Goal: Book appointment/travel/reservation

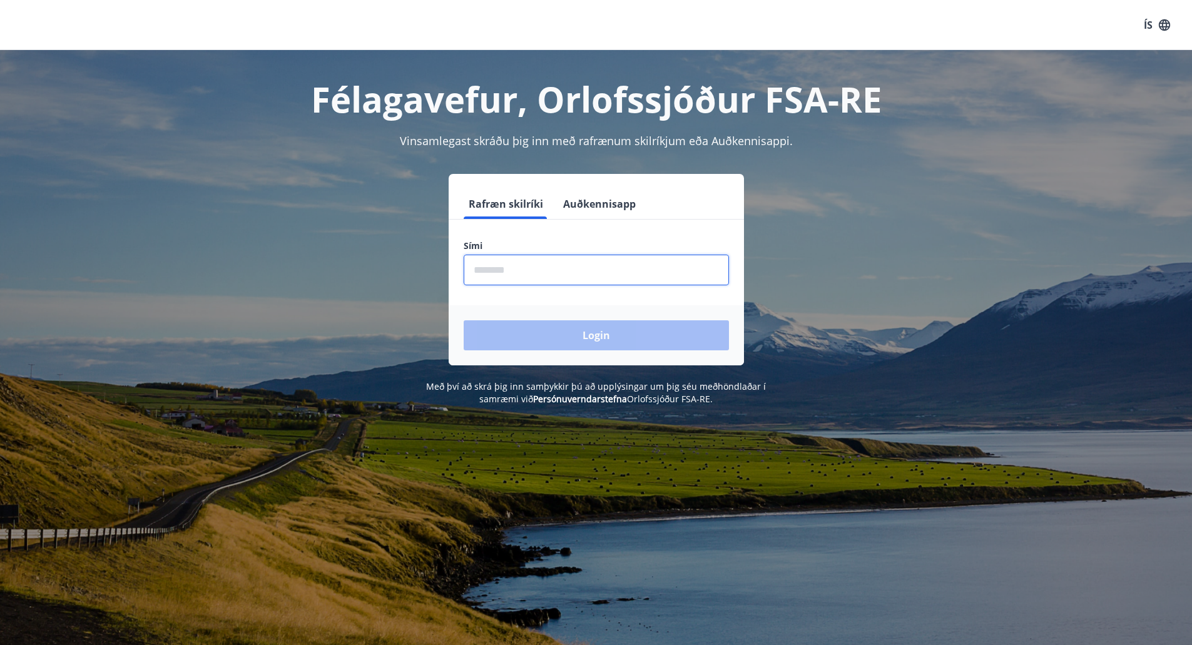
click at [500, 275] on input "phone" at bounding box center [596, 270] width 265 height 31
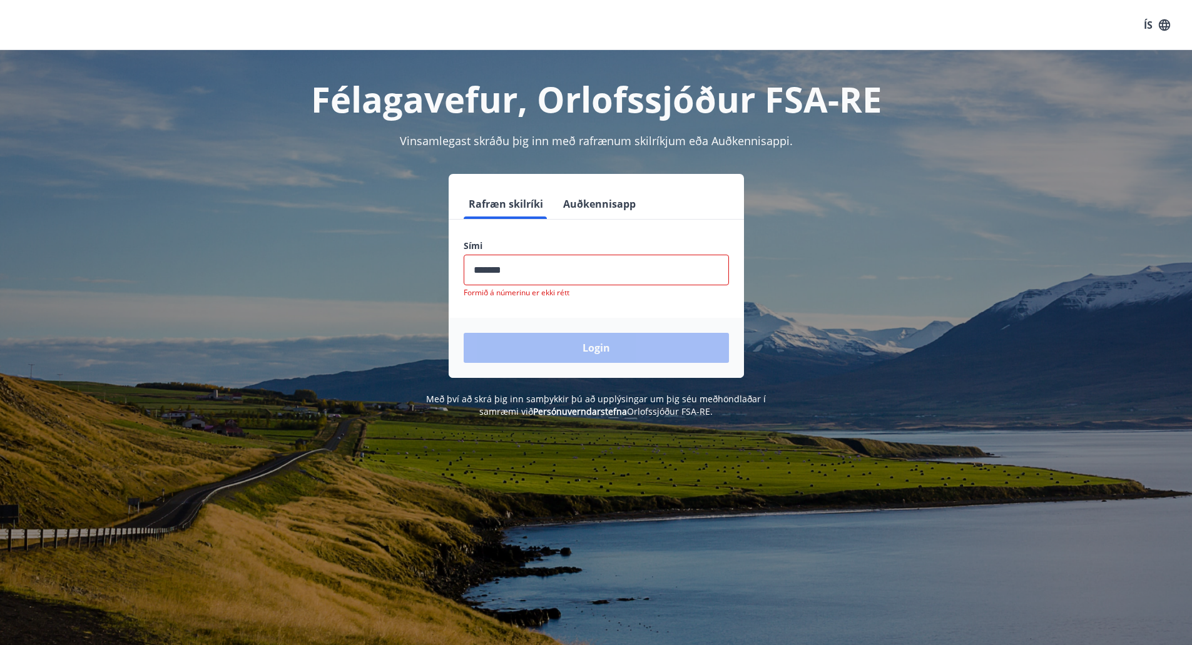
type input "********"
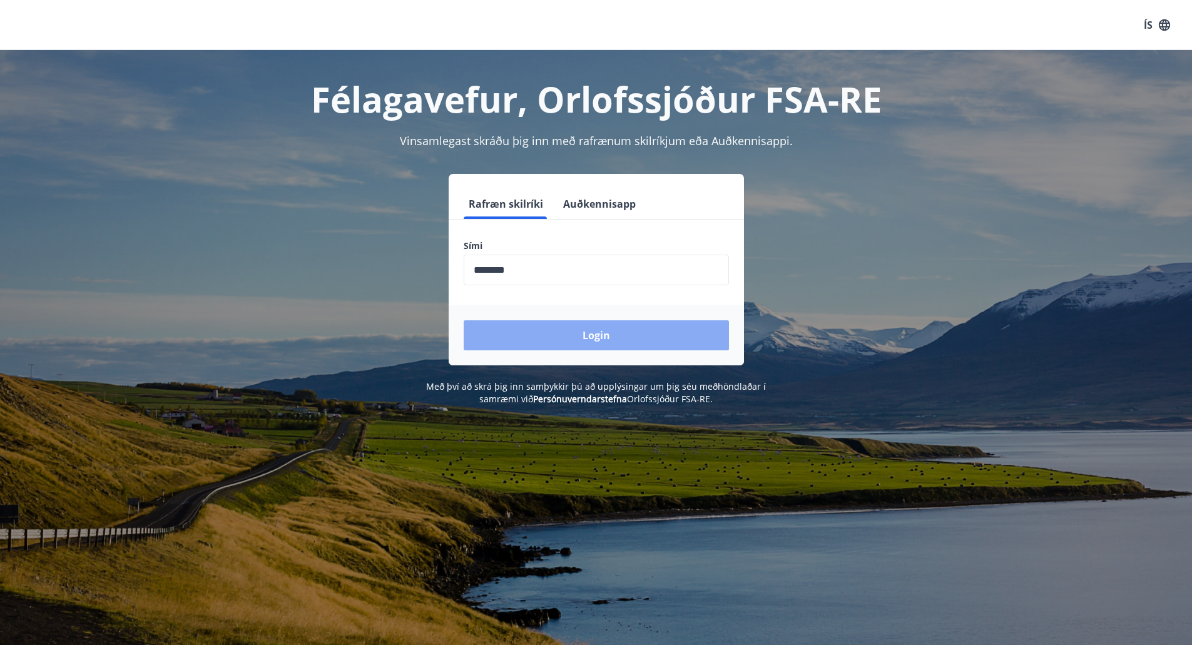
click at [613, 341] on button "Login" at bounding box center [596, 335] width 265 height 30
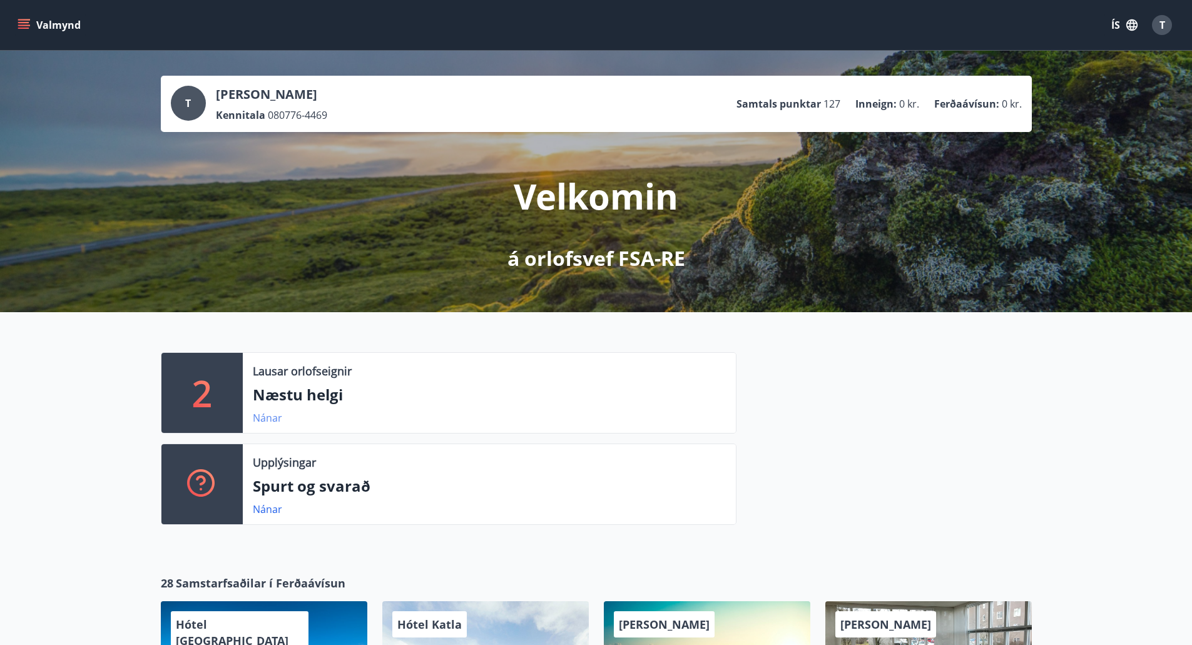
click at [270, 419] on link "Nánar" at bounding box center [267, 418] width 29 height 14
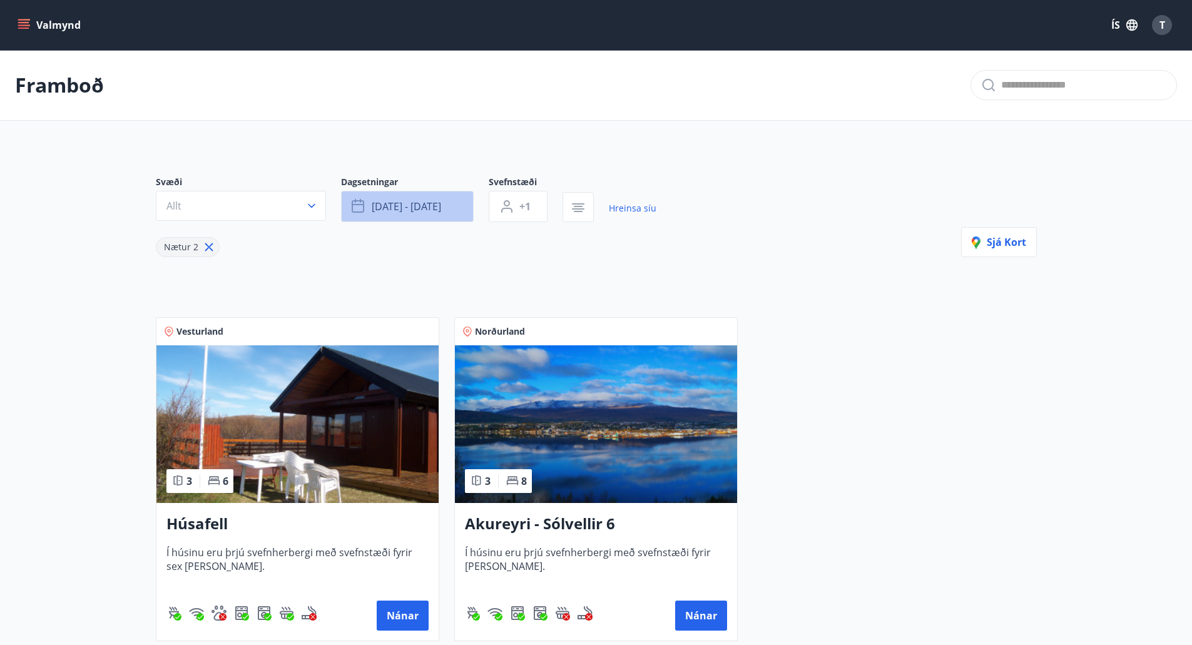
click at [452, 209] on button "sep 12 - sep 15" at bounding box center [407, 206] width 133 height 31
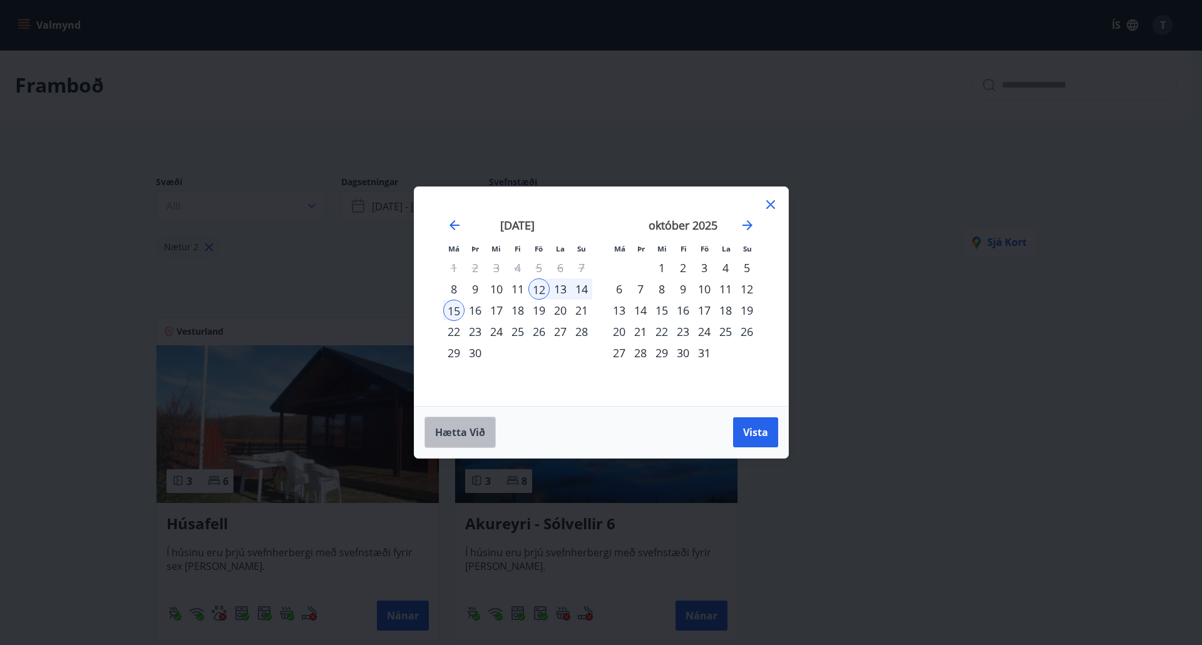
click at [448, 429] on span "Hætta við" at bounding box center [460, 433] width 50 height 14
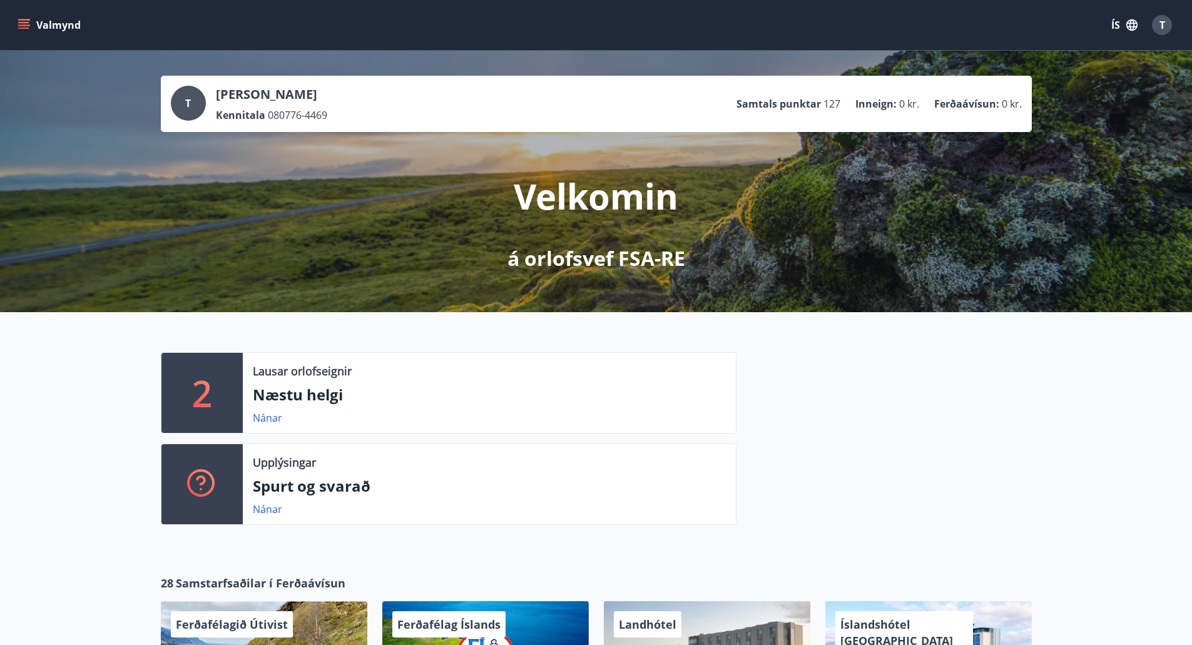
click at [903, 105] on span "0 kr." at bounding box center [909, 104] width 20 height 14
click at [973, 103] on p "Ferðaávísun :" at bounding box center [967, 104] width 65 height 14
click at [265, 419] on link "Nánar" at bounding box center [267, 418] width 29 height 14
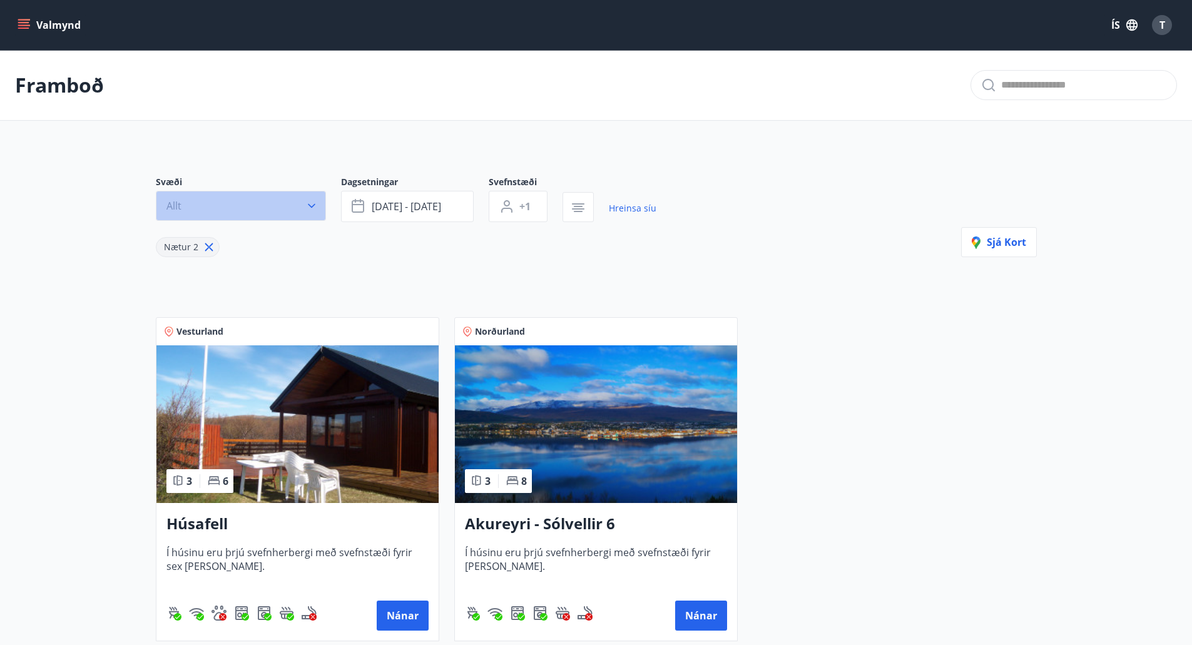
click at [308, 204] on icon "button" at bounding box center [312, 206] width 8 height 4
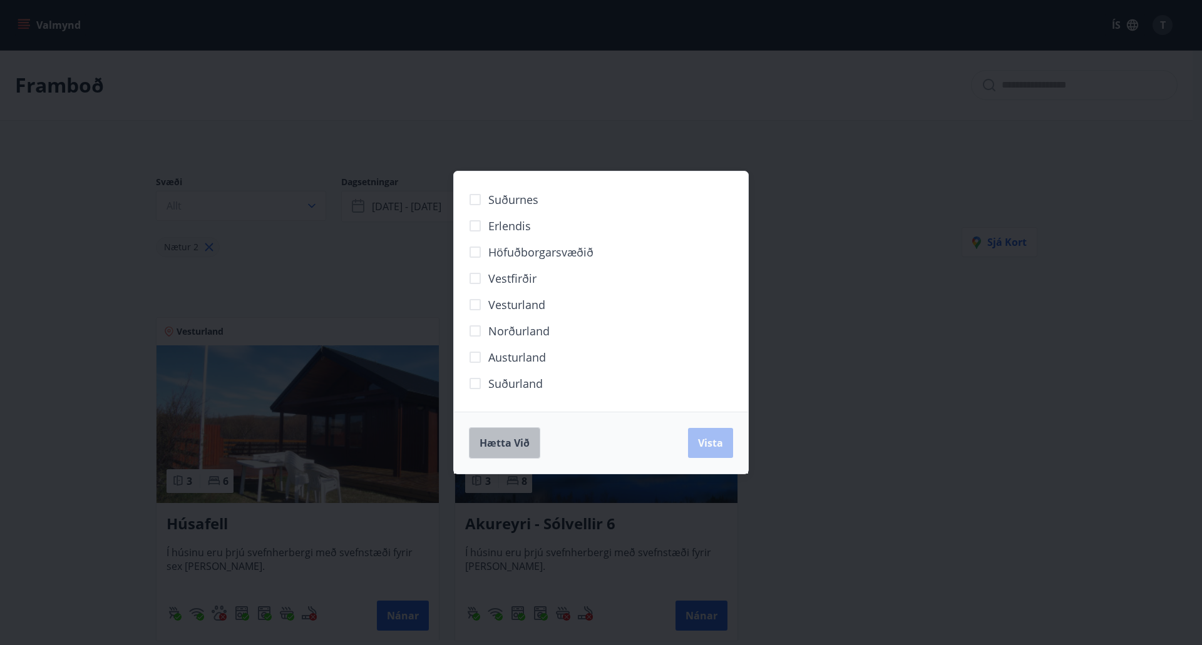
click at [500, 444] on span "Hætta við" at bounding box center [504, 443] width 50 height 14
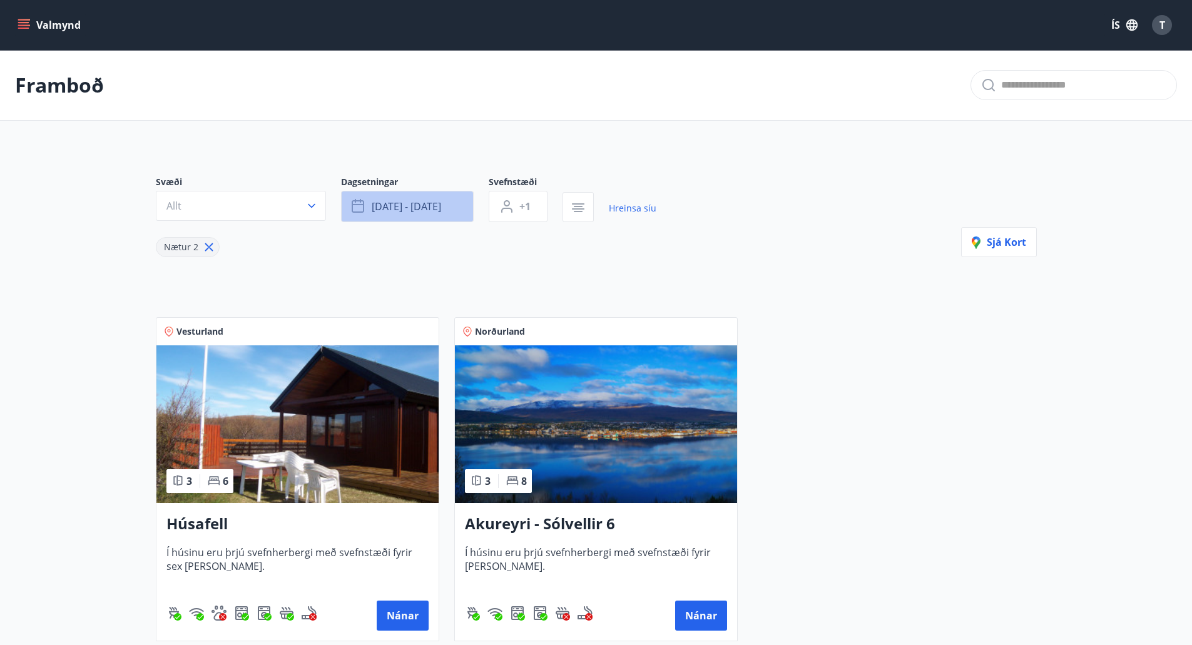
click at [446, 210] on button "sep 12 - sep 15" at bounding box center [407, 206] width 133 height 31
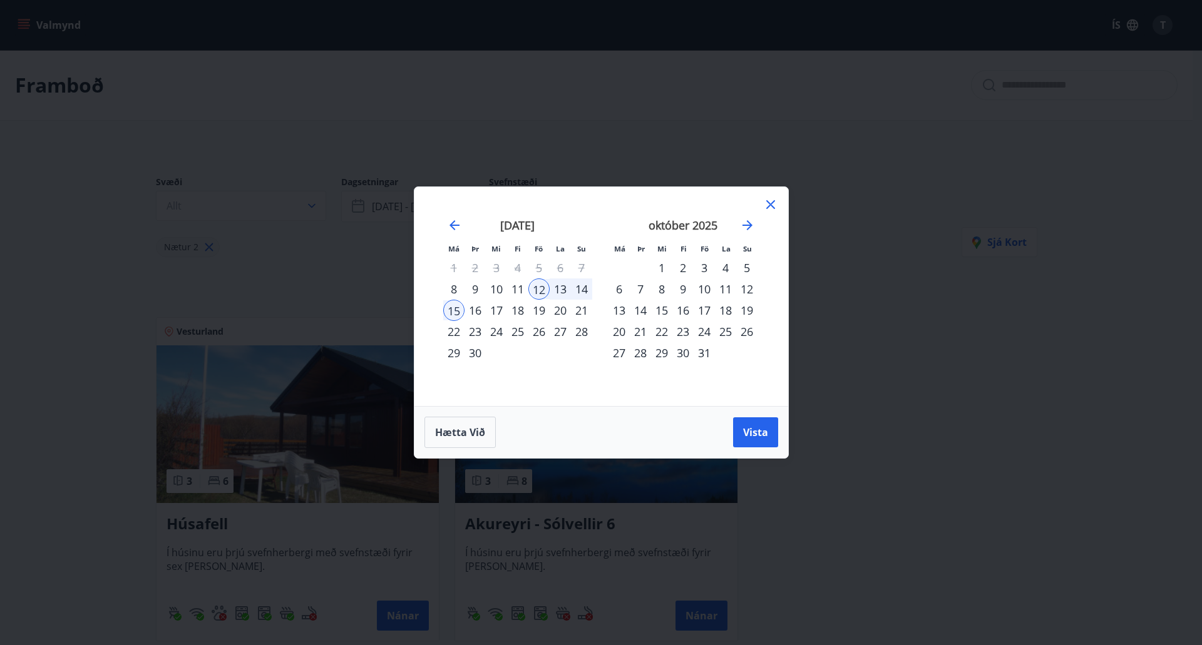
click at [476, 313] on div "16" at bounding box center [474, 310] width 21 height 21
click at [472, 332] on div "23" at bounding box center [474, 331] width 21 height 21
click at [745, 223] on icon "Move forward to switch to the next month." at bounding box center [747, 225] width 15 height 15
click at [747, 352] on div "30" at bounding box center [746, 352] width 21 height 21
click at [453, 228] on icon "Move backward to switch to the previous month." at bounding box center [454, 225] width 10 height 10
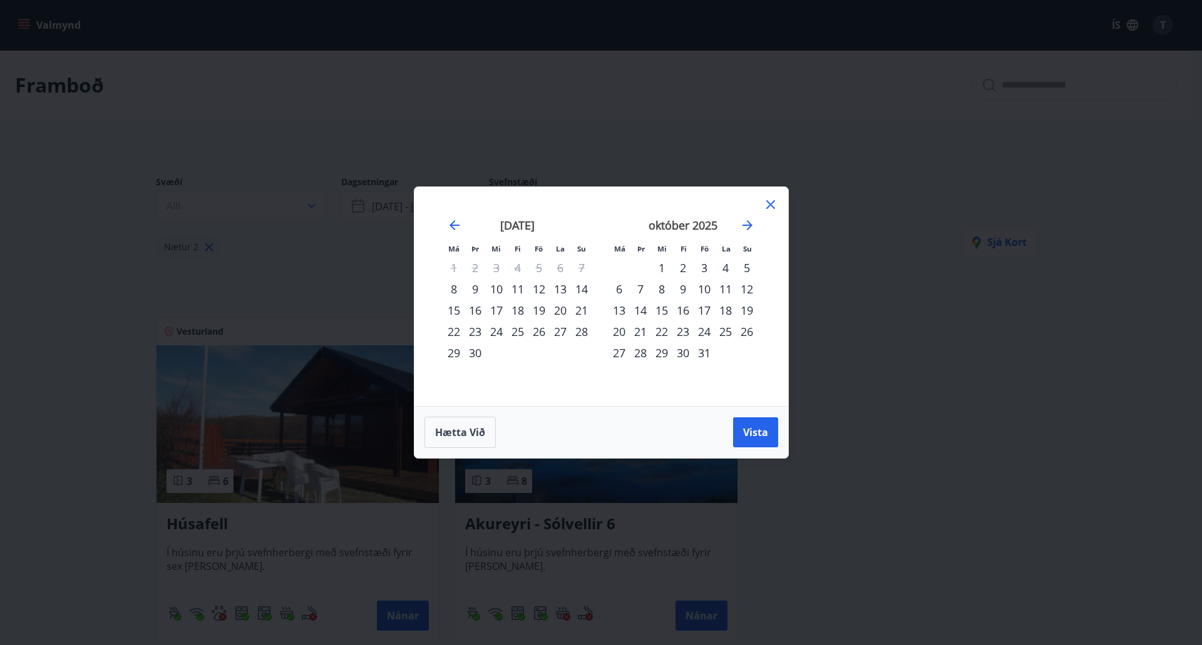
click at [475, 289] on div "9" at bounding box center [474, 289] width 21 height 21
click at [674, 351] on div "30" at bounding box center [682, 352] width 21 height 21
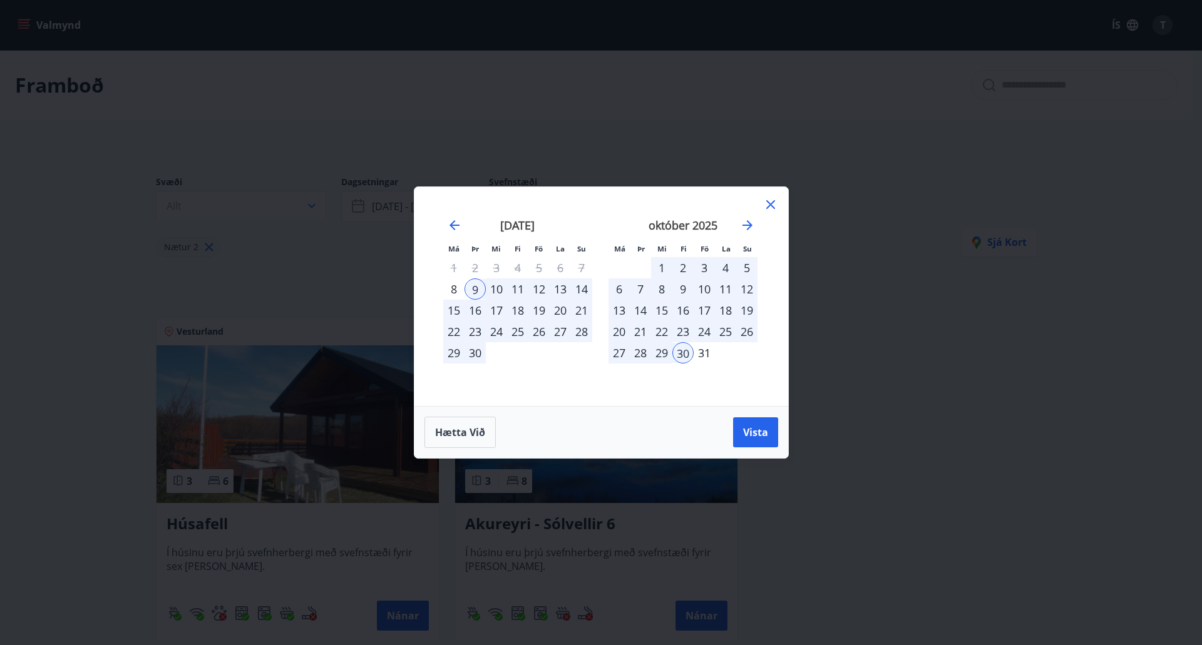
click at [702, 352] on div "31" at bounding box center [704, 352] width 21 height 21
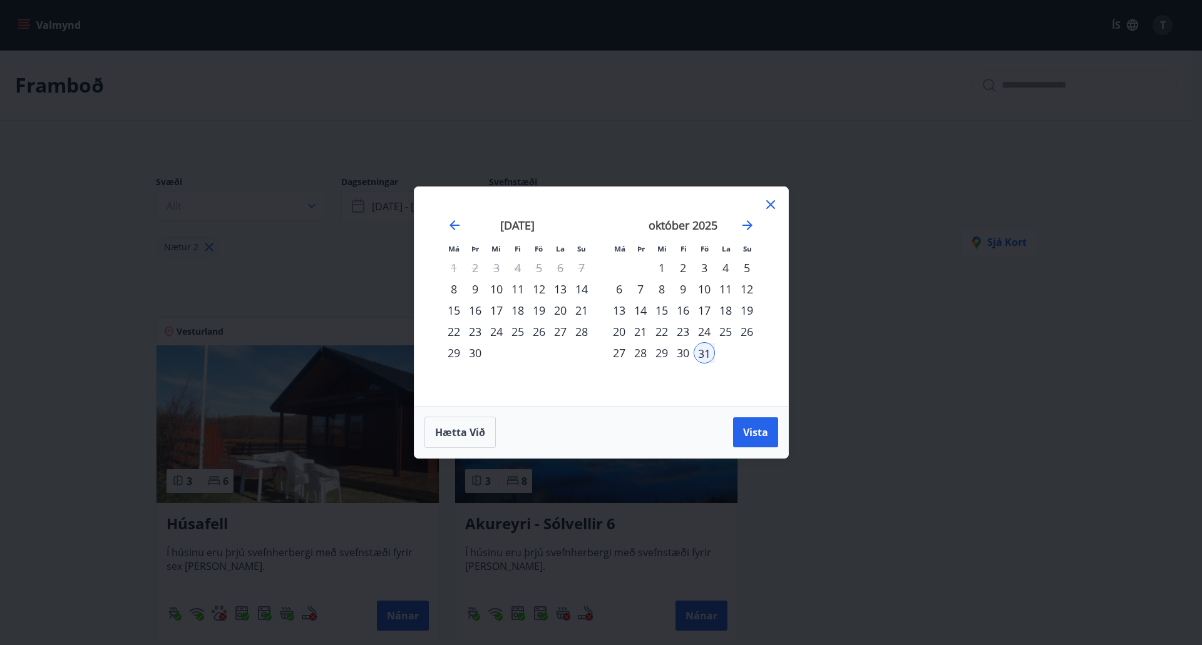
click at [451, 290] on div "8" at bounding box center [453, 289] width 21 height 21
click at [696, 356] on div "31" at bounding box center [704, 352] width 21 height 21
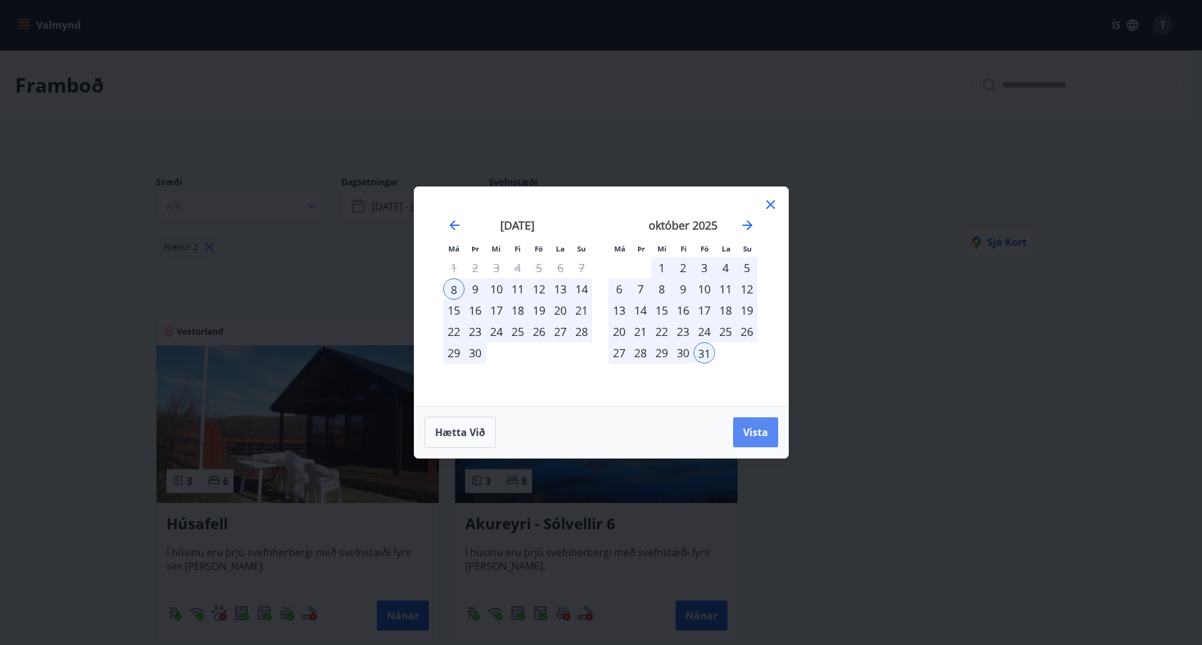
click at [744, 424] on button "Vista" at bounding box center [755, 433] width 45 height 30
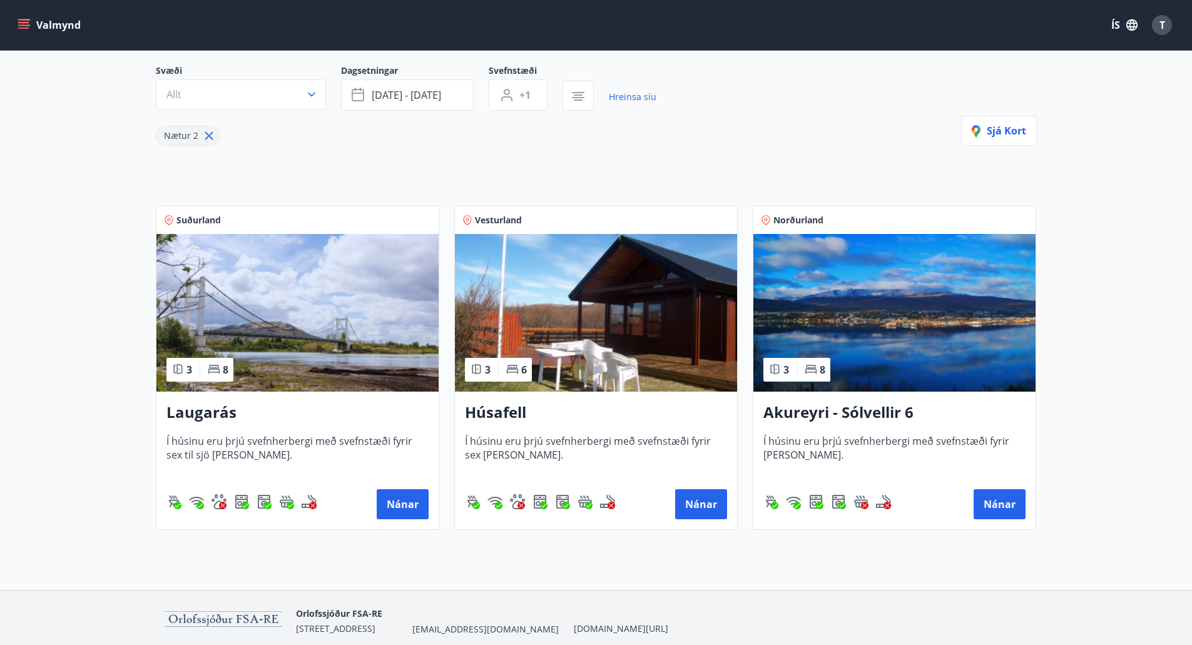
scroll to position [125, 0]
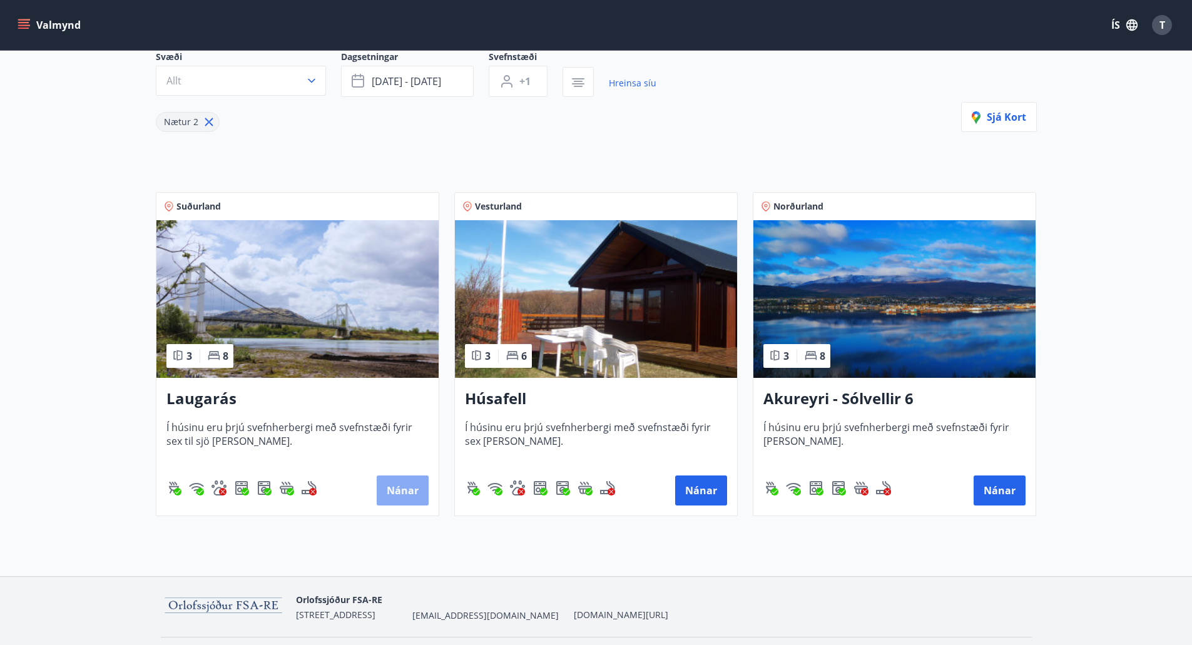
click at [398, 492] on button "Nánar" at bounding box center [403, 491] width 52 height 30
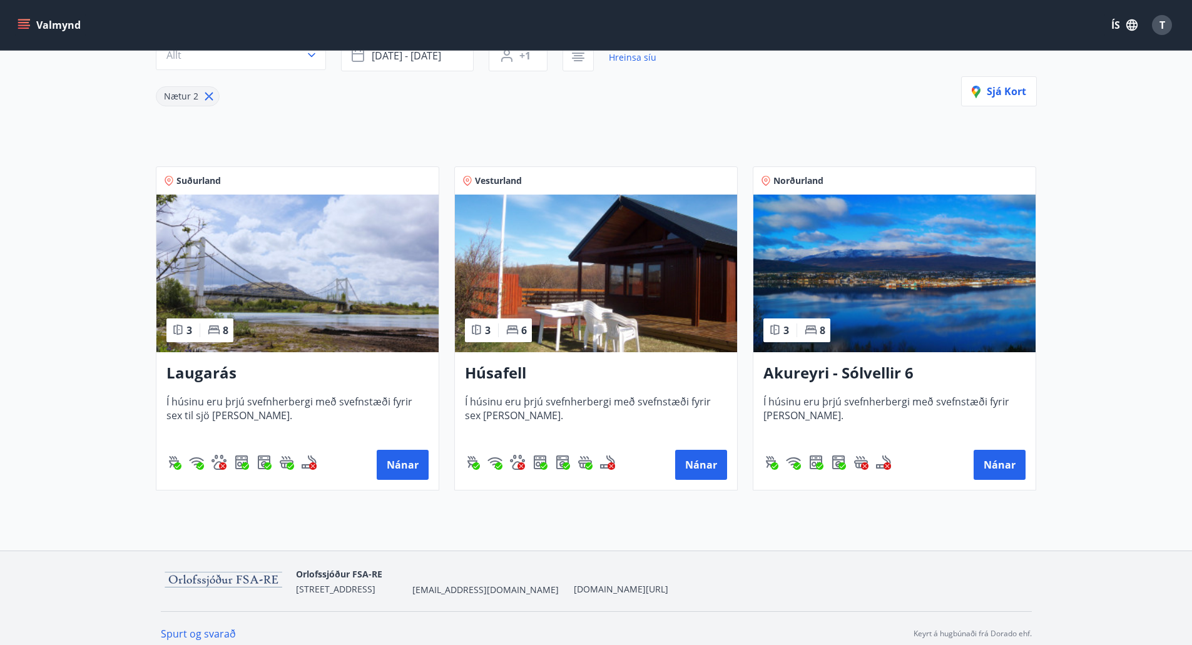
scroll to position [161, 0]
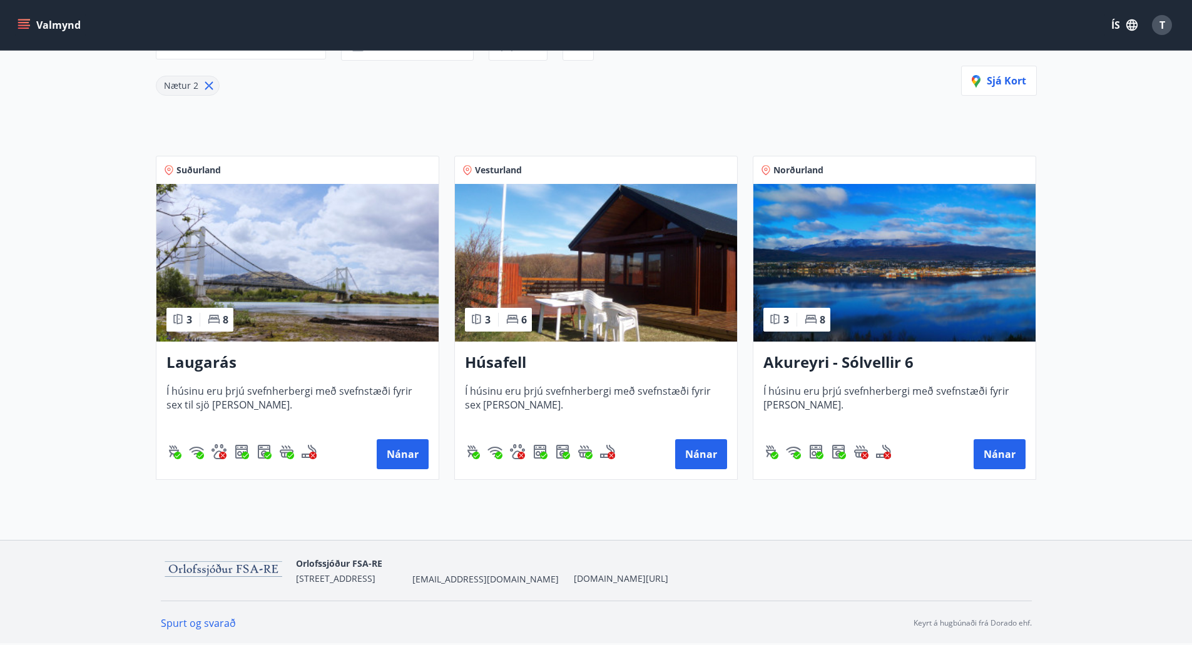
click at [184, 364] on h3 "Laugarás" at bounding box center [297, 363] width 262 height 23
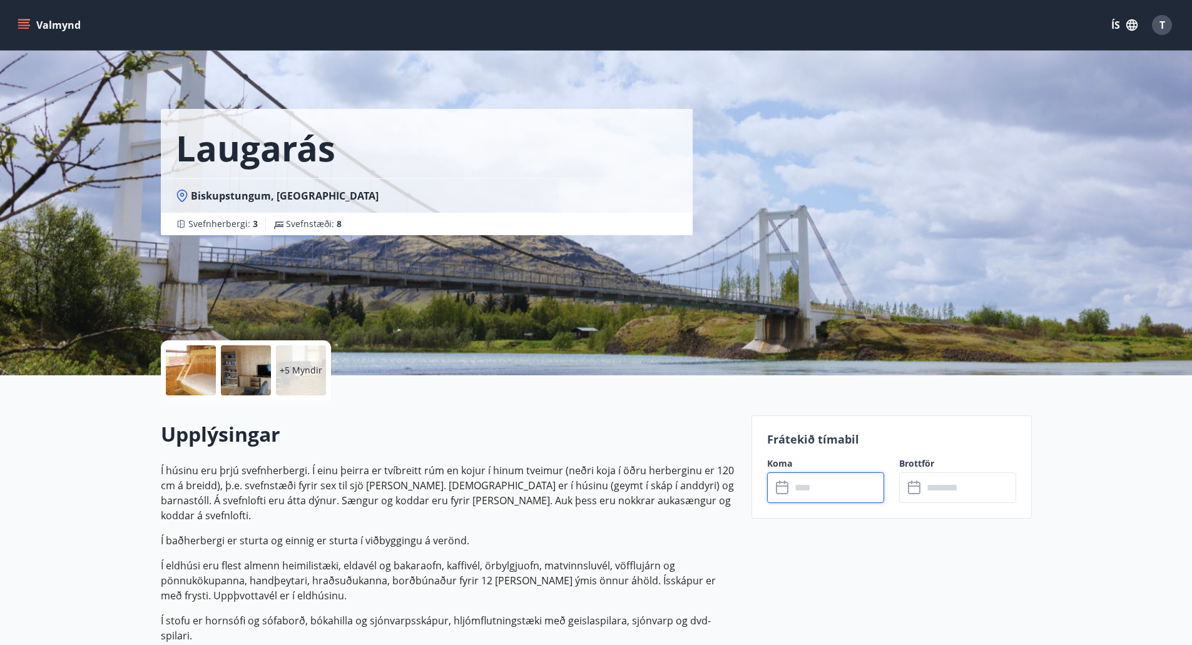
click at [814, 485] on input "text" at bounding box center [837, 488] width 93 height 31
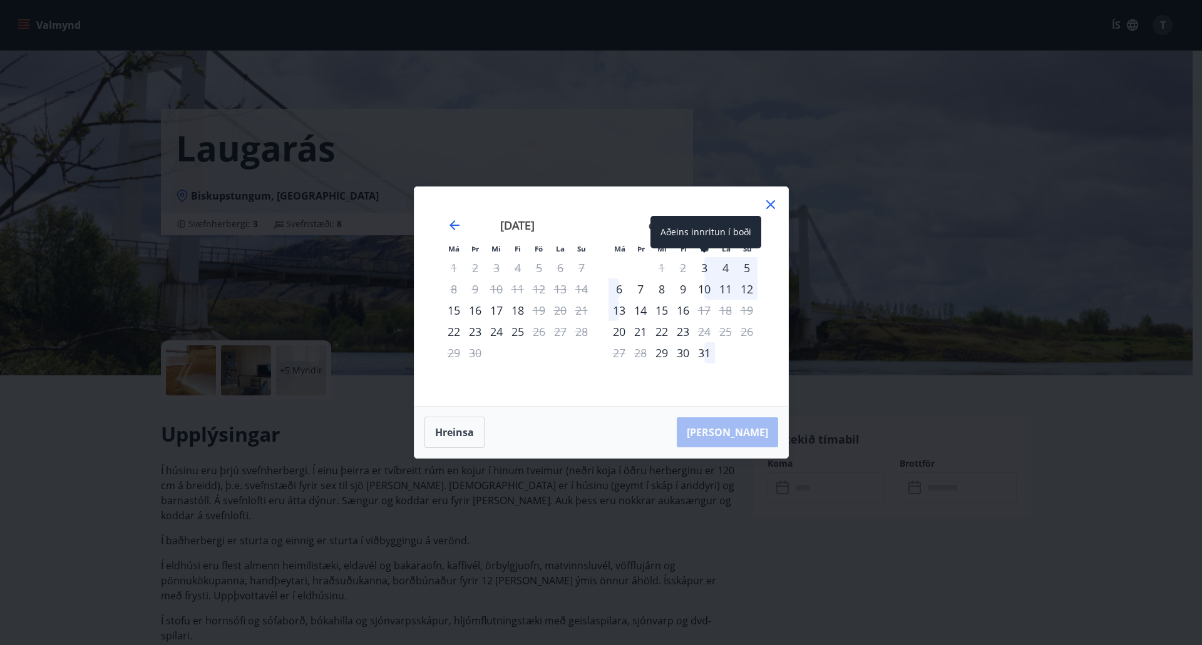
click at [706, 265] on div "3" at bounding box center [704, 267] width 21 height 21
click at [614, 288] on div "6" at bounding box center [618, 289] width 21 height 21
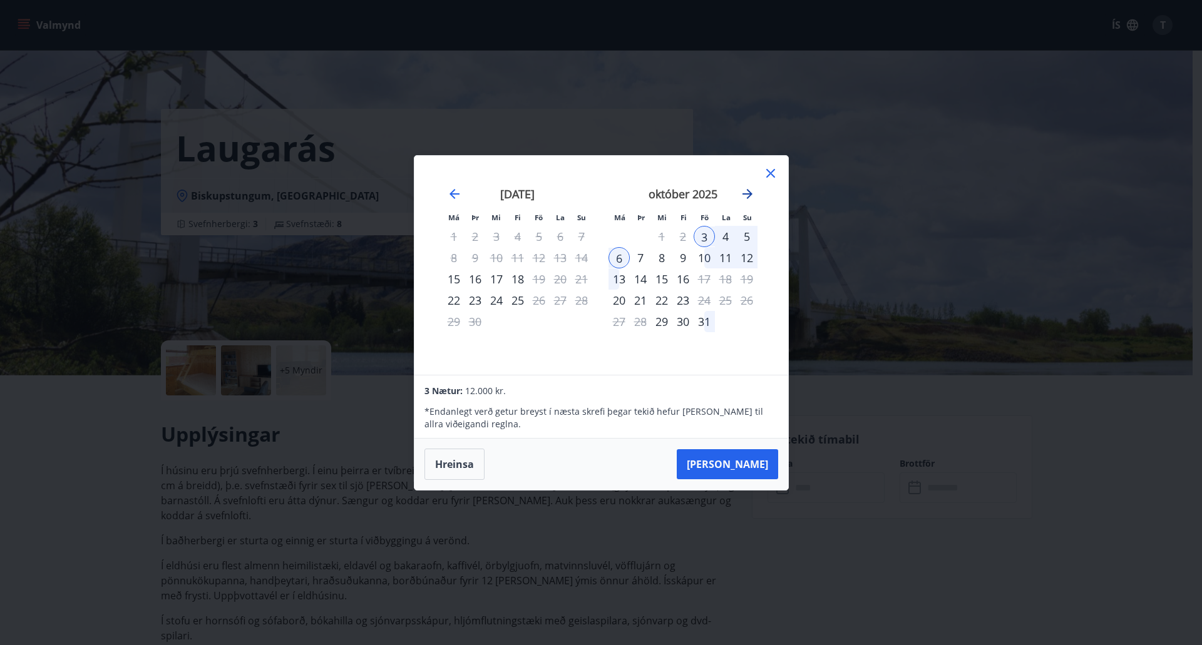
click at [748, 190] on icon "Move forward to switch to the next month." at bounding box center [747, 194] width 10 height 10
click at [700, 302] on div "21" at bounding box center [704, 300] width 21 height 21
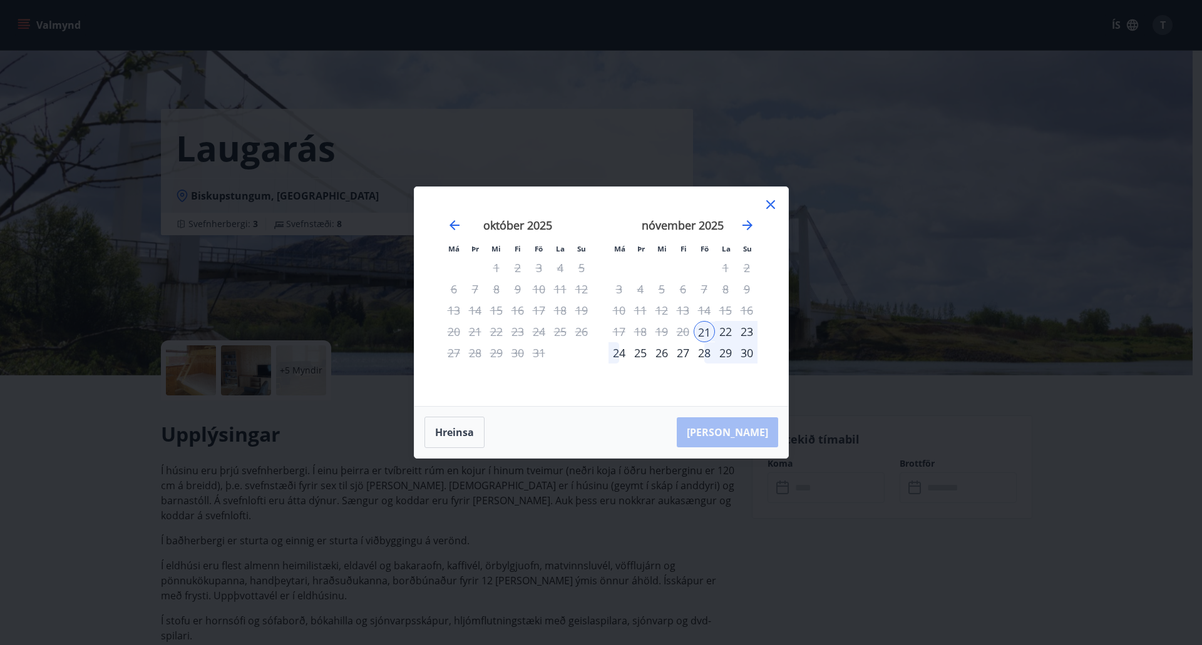
click at [617, 354] on div "24" at bounding box center [618, 352] width 21 height 21
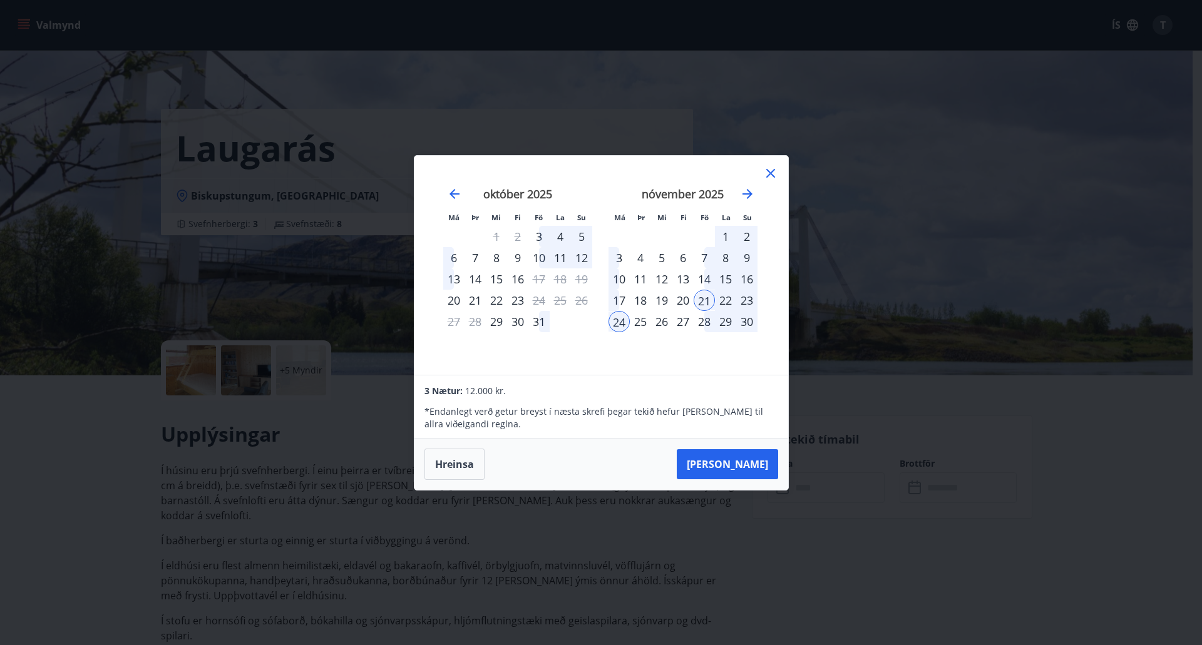
click at [724, 233] on div "1" at bounding box center [725, 236] width 21 height 21
click at [767, 171] on icon at bounding box center [770, 173] width 15 height 15
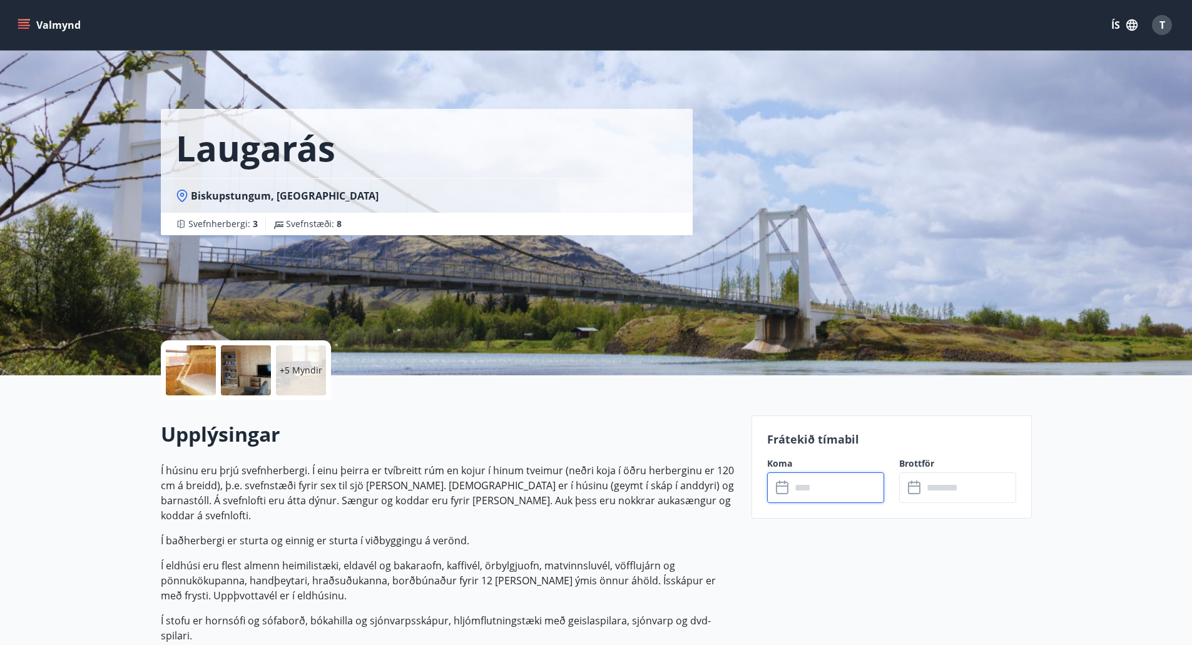
click at [813, 494] on input "text" at bounding box center [837, 488] width 93 height 31
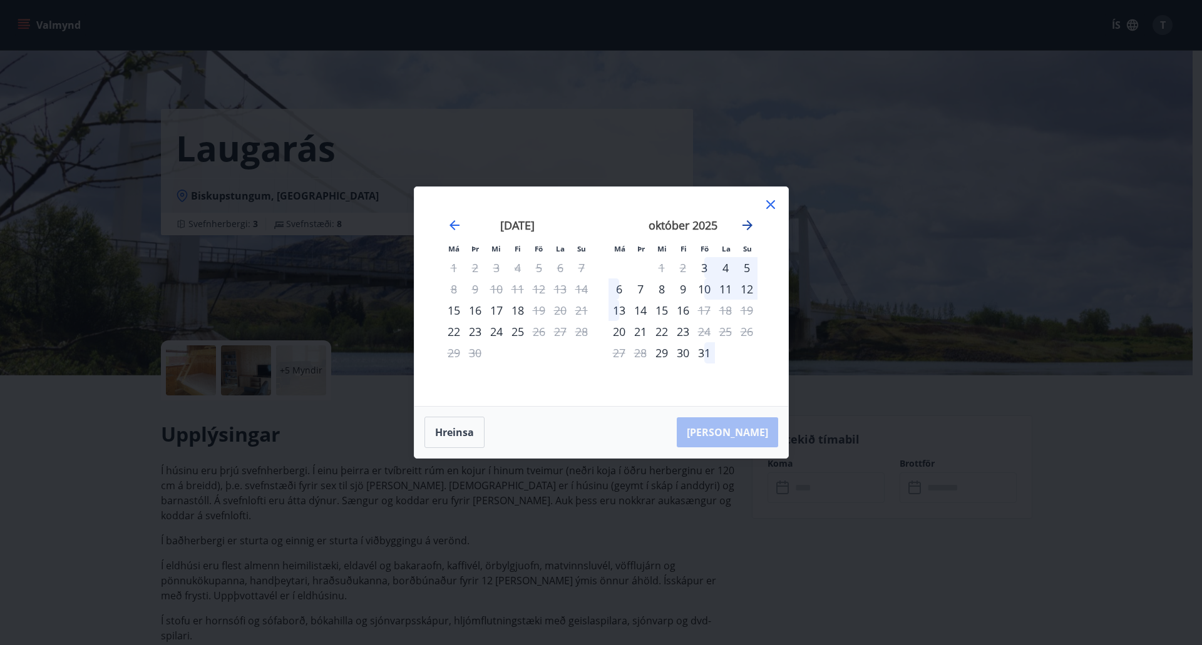
click at [745, 223] on icon "Move forward to switch to the next month." at bounding box center [747, 225] width 15 height 15
click at [536, 351] on div "31" at bounding box center [538, 352] width 21 height 21
click at [744, 262] on div "2" at bounding box center [746, 267] width 21 height 21
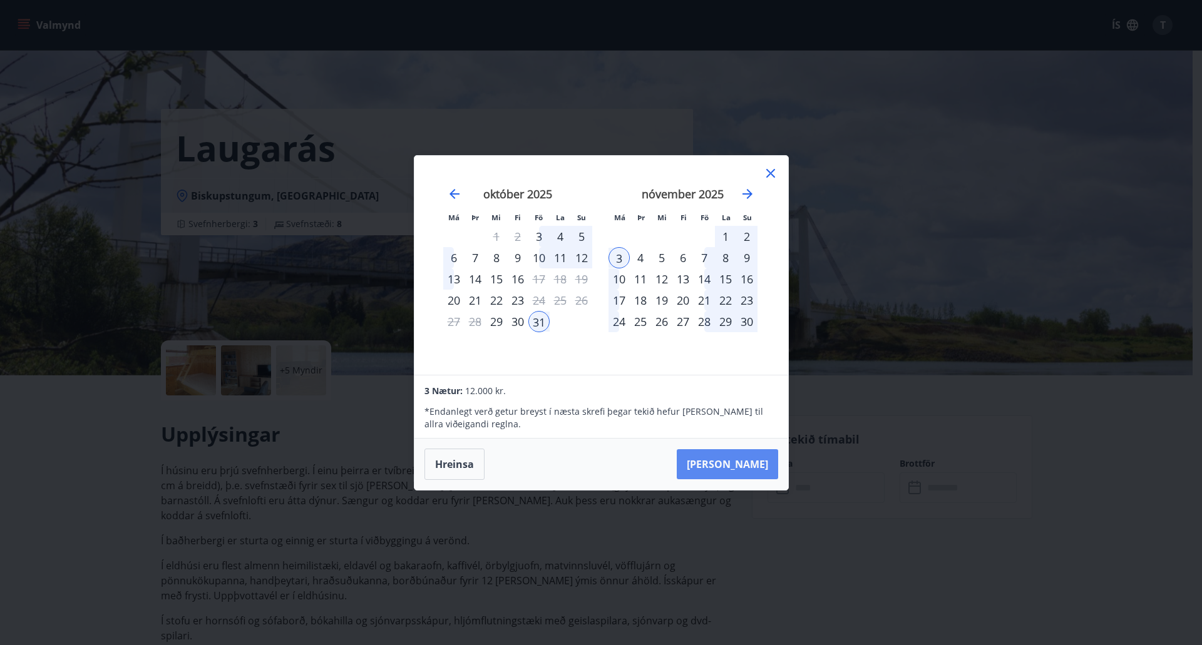
click at [747, 462] on button "Taka Frá" at bounding box center [727, 464] width 101 height 30
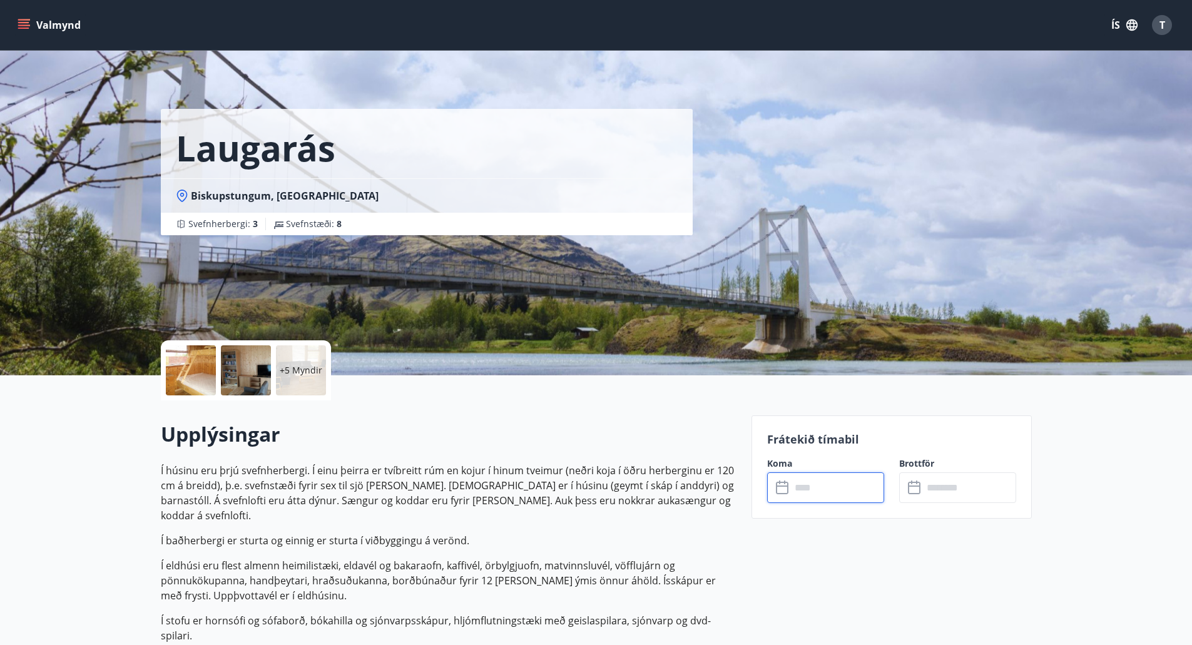
type input "******"
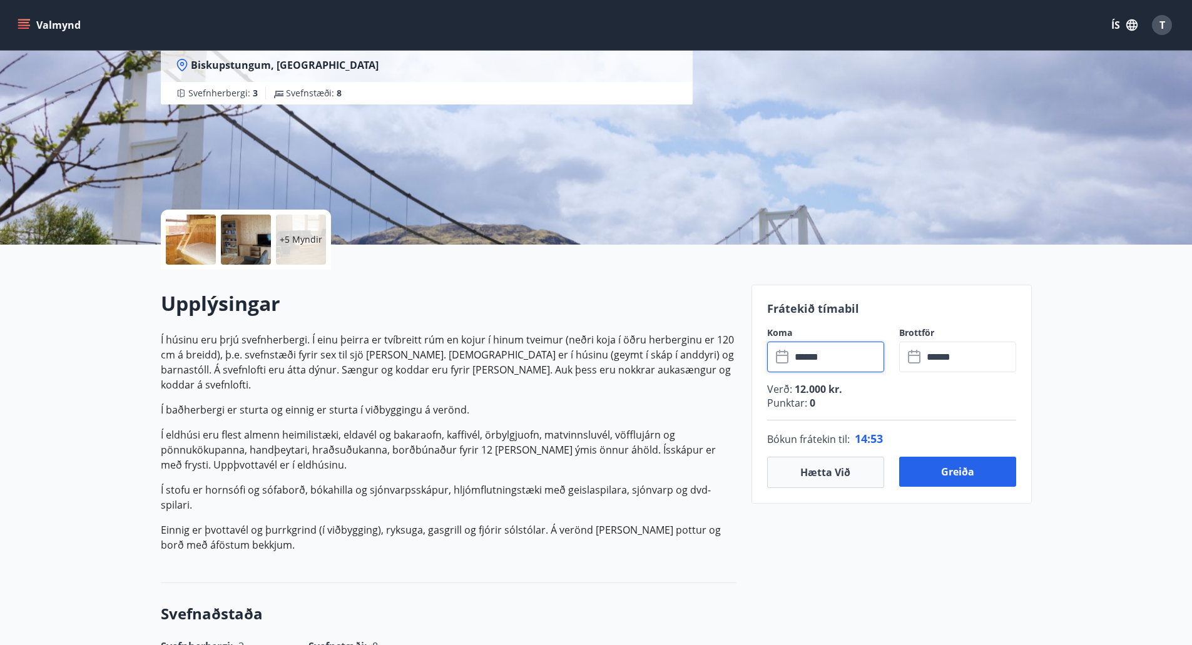
scroll to position [188, 0]
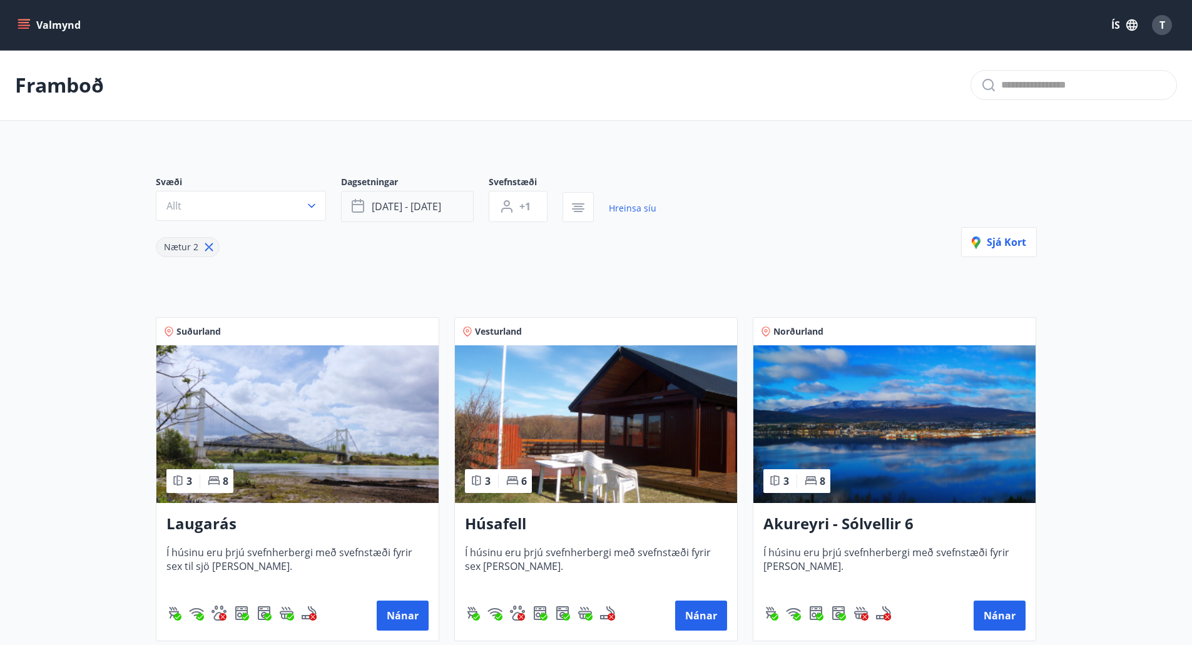
click at [433, 202] on span "sep 08 - okt 31" at bounding box center [406, 207] width 69 height 14
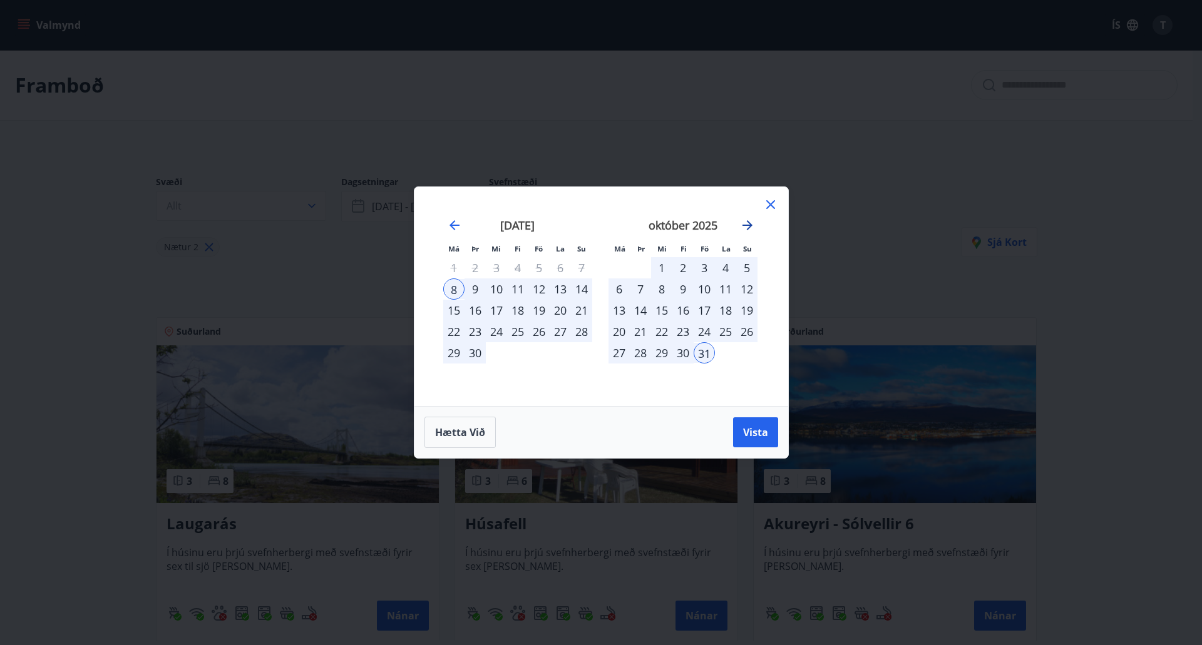
click at [745, 224] on icon "Move forward to switch to the next month." at bounding box center [747, 225] width 15 height 15
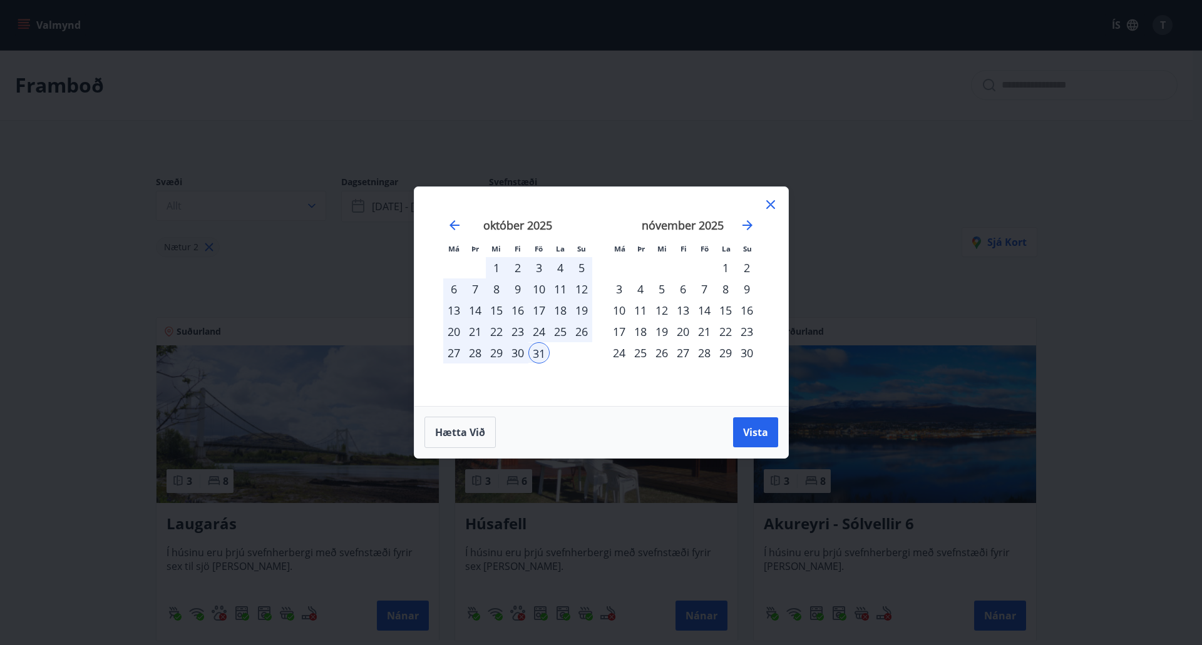
click at [725, 310] on div "15" at bounding box center [725, 310] width 21 height 21
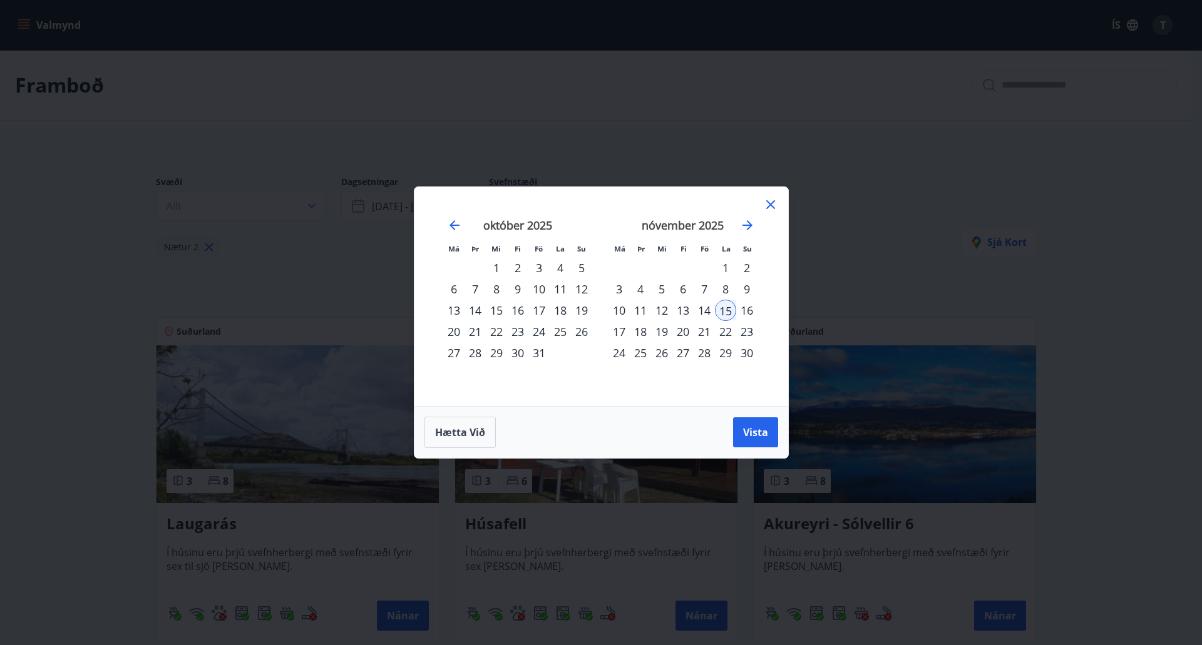
click at [701, 308] on div "14" at bounding box center [704, 310] width 21 height 21
click at [750, 309] on div "16" at bounding box center [746, 310] width 21 height 21
click at [745, 438] on span "Vista" at bounding box center [755, 433] width 25 height 14
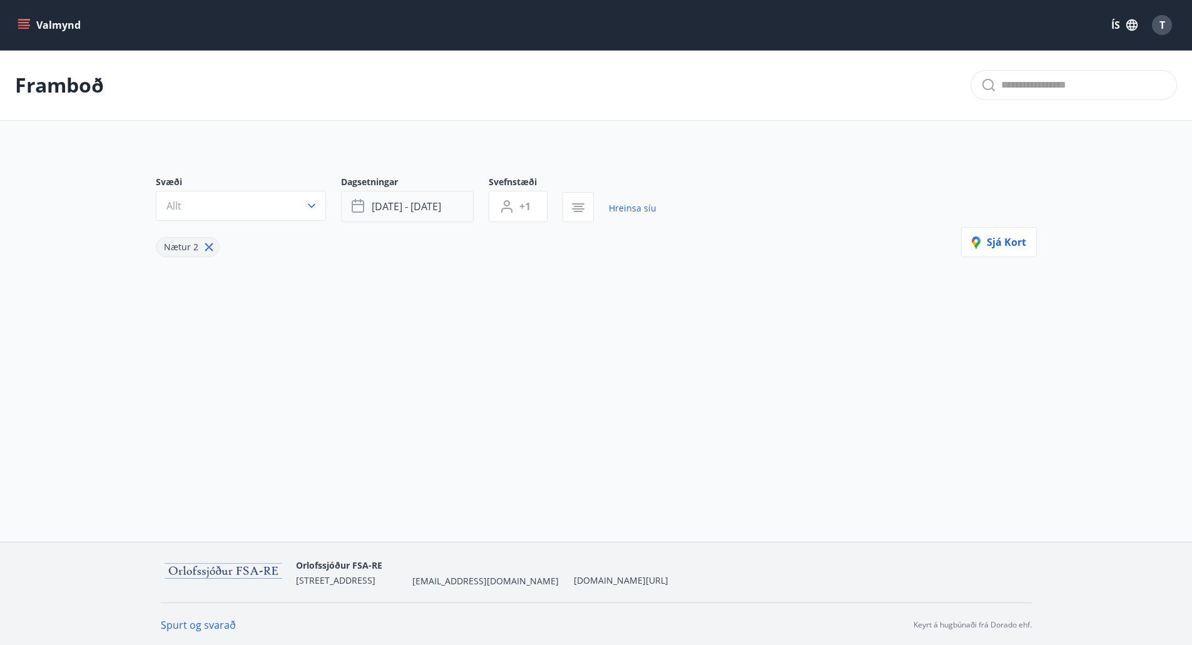
click at [420, 205] on span "nóv 14 - nóv 16" at bounding box center [406, 207] width 69 height 14
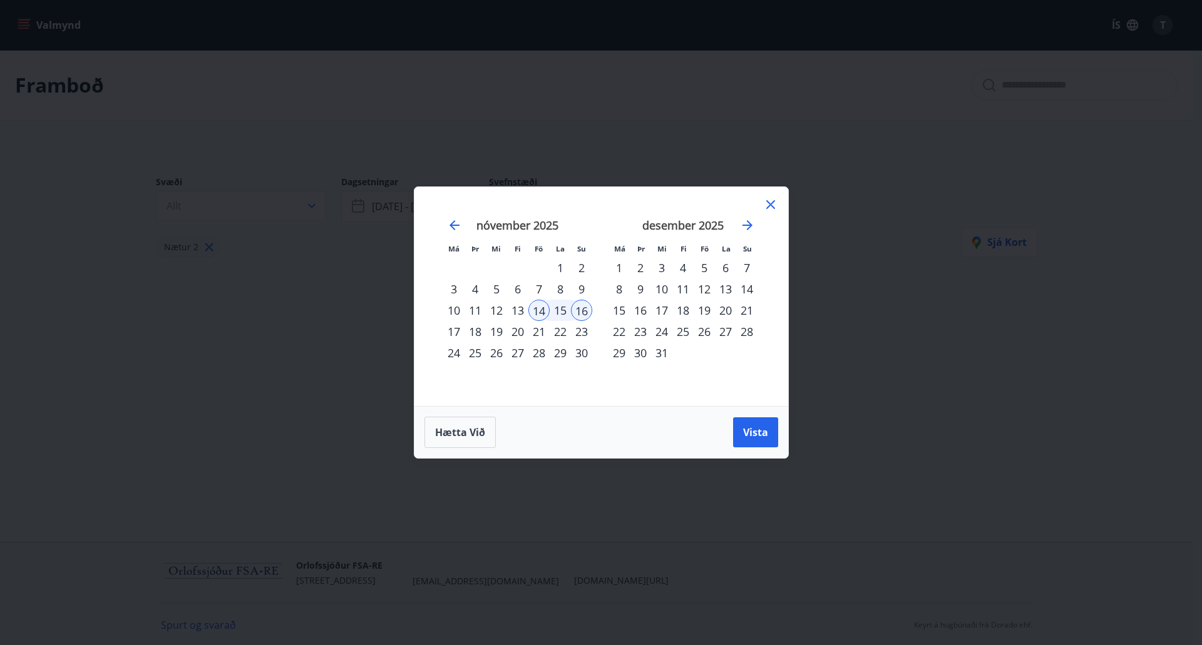
click at [538, 326] on div "21" at bounding box center [538, 331] width 21 height 21
click at [582, 330] on div "23" at bounding box center [581, 331] width 21 height 21
click at [767, 434] on span "Vista" at bounding box center [755, 433] width 25 height 14
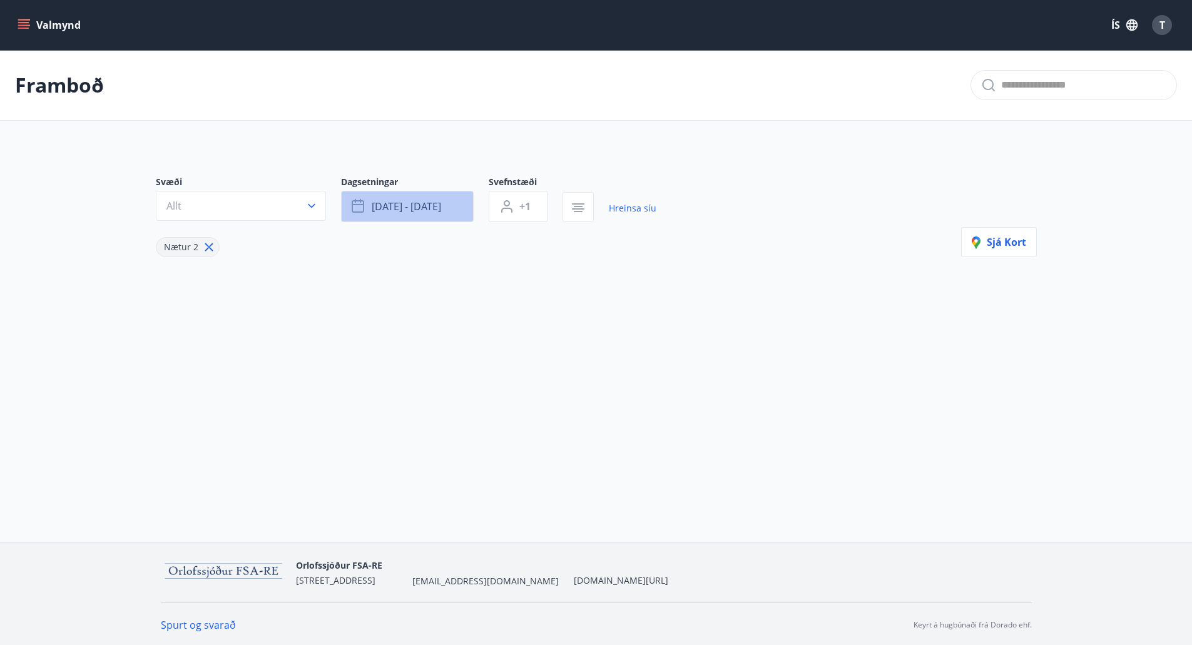
click at [406, 202] on span "nóv 21 - nóv 23" at bounding box center [406, 207] width 69 height 14
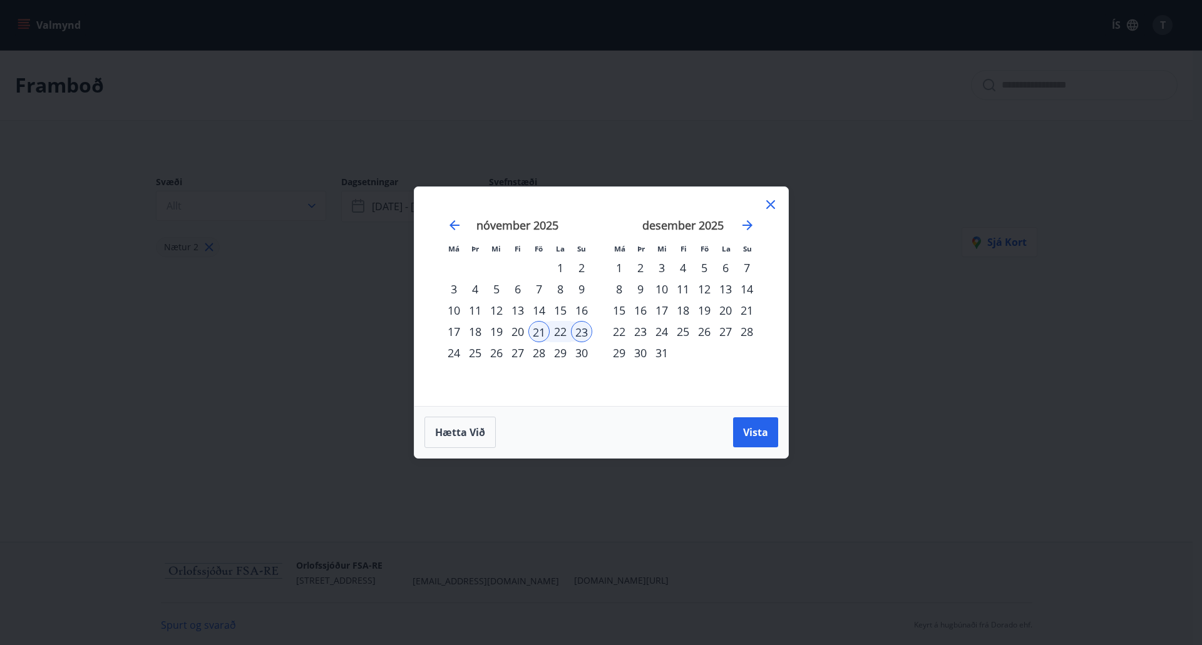
click at [535, 354] on div "28" at bounding box center [538, 352] width 21 height 21
drag, startPoint x: 580, startPoint y: 349, endPoint x: 584, endPoint y: 361, distance: 12.1
click at [580, 350] on div "30" at bounding box center [581, 352] width 21 height 21
click at [769, 428] on button "Vista" at bounding box center [755, 433] width 45 height 30
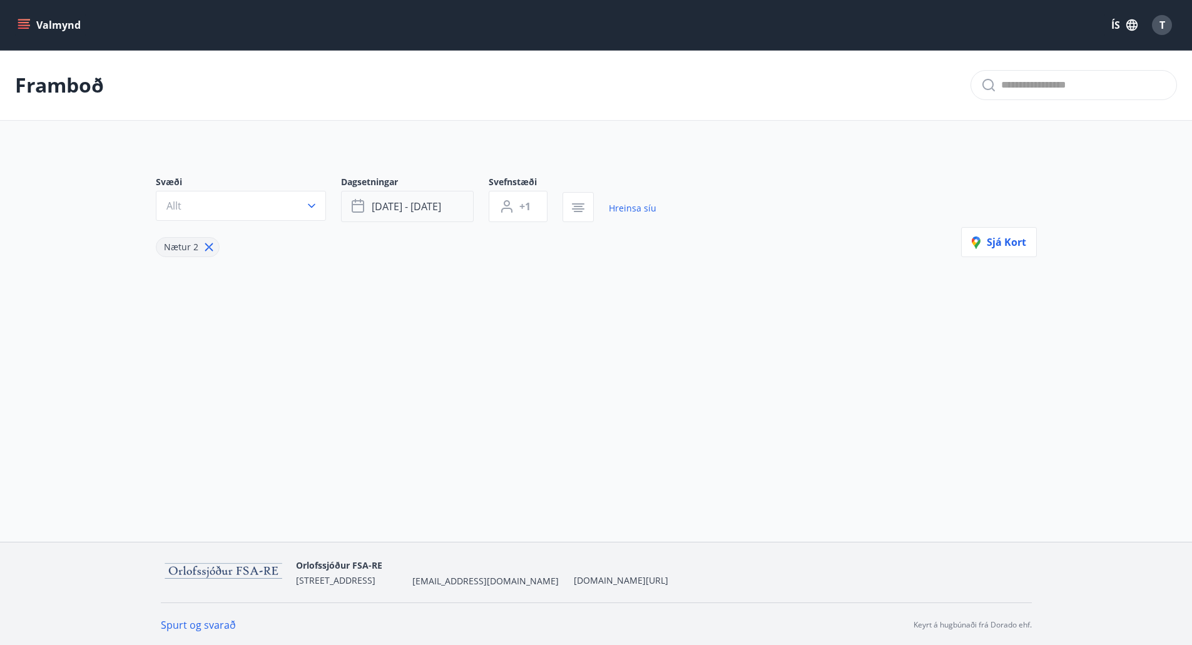
click at [376, 207] on span "nóv 28 - nóv 30" at bounding box center [406, 207] width 69 height 14
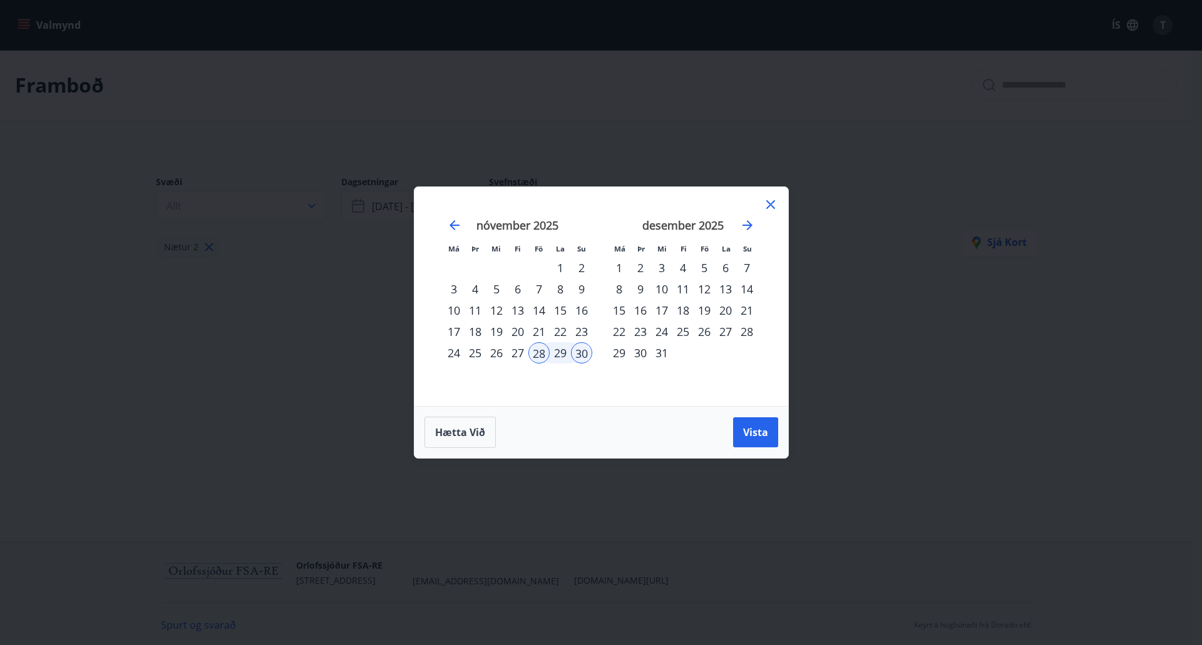
click at [705, 267] on div "5" at bounding box center [704, 267] width 21 height 21
click at [746, 262] on div "7" at bounding box center [746, 267] width 21 height 21
click at [757, 436] on span "Vista" at bounding box center [755, 433] width 25 height 14
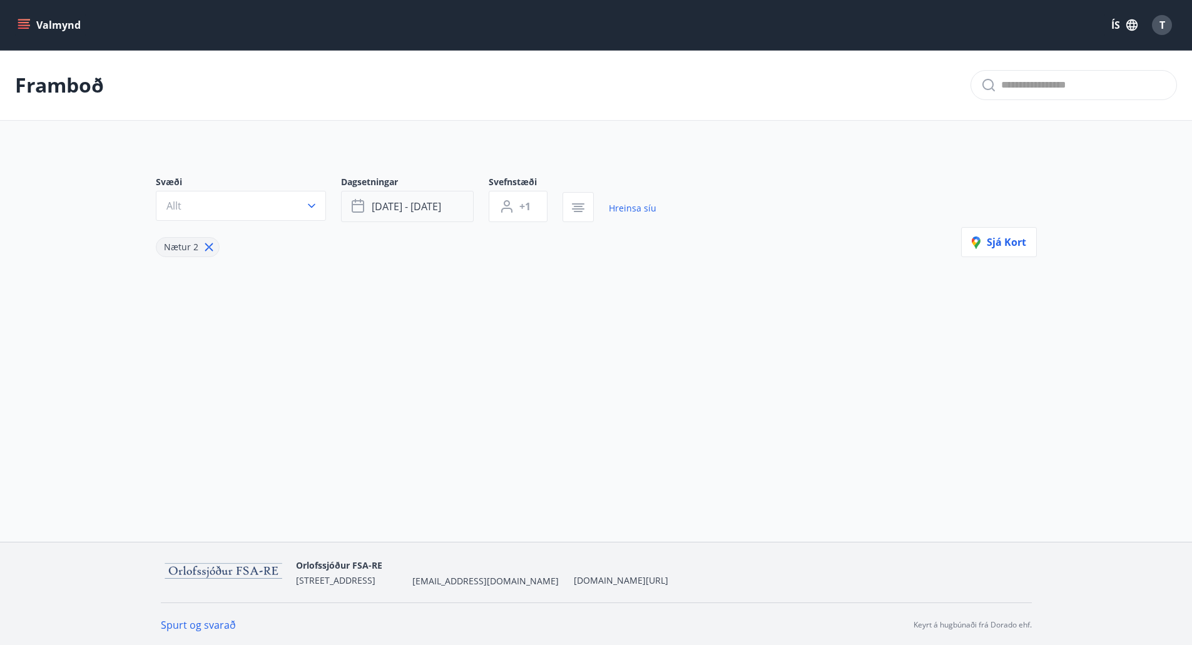
click at [441, 205] on span "des 05 - des 07" at bounding box center [406, 207] width 69 height 14
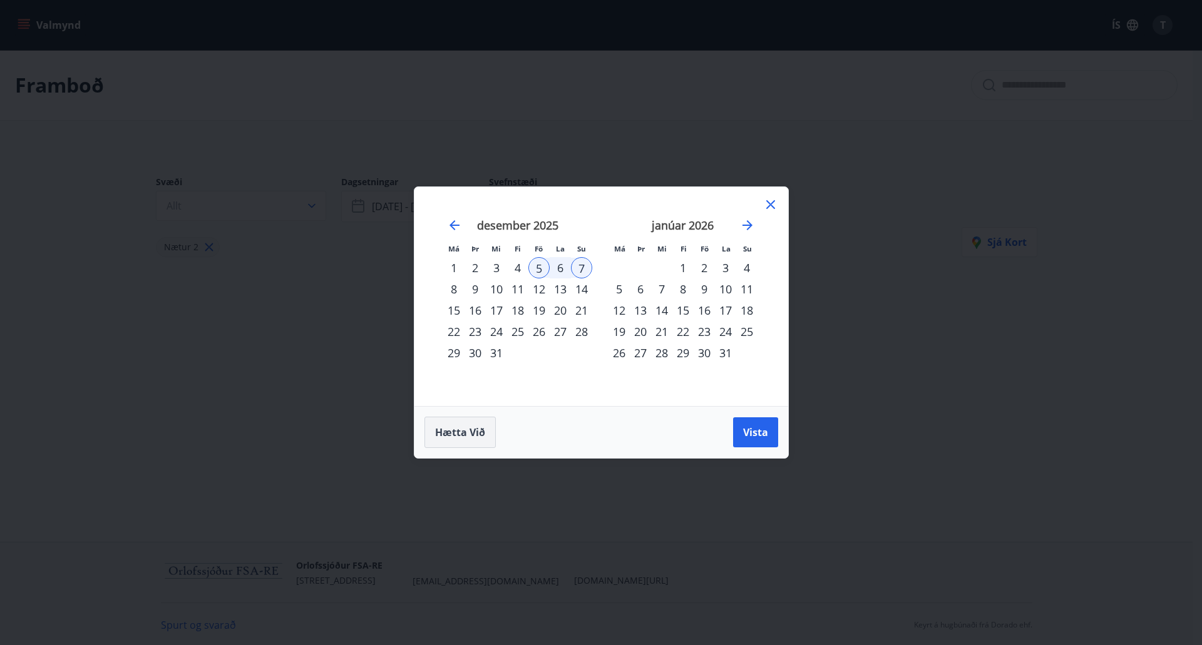
click at [438, 433] on span "Hætta við" at bounding box center [460, 433] width 50 height 14
